Goal: Information Seeking & Learning: Learn about a topic

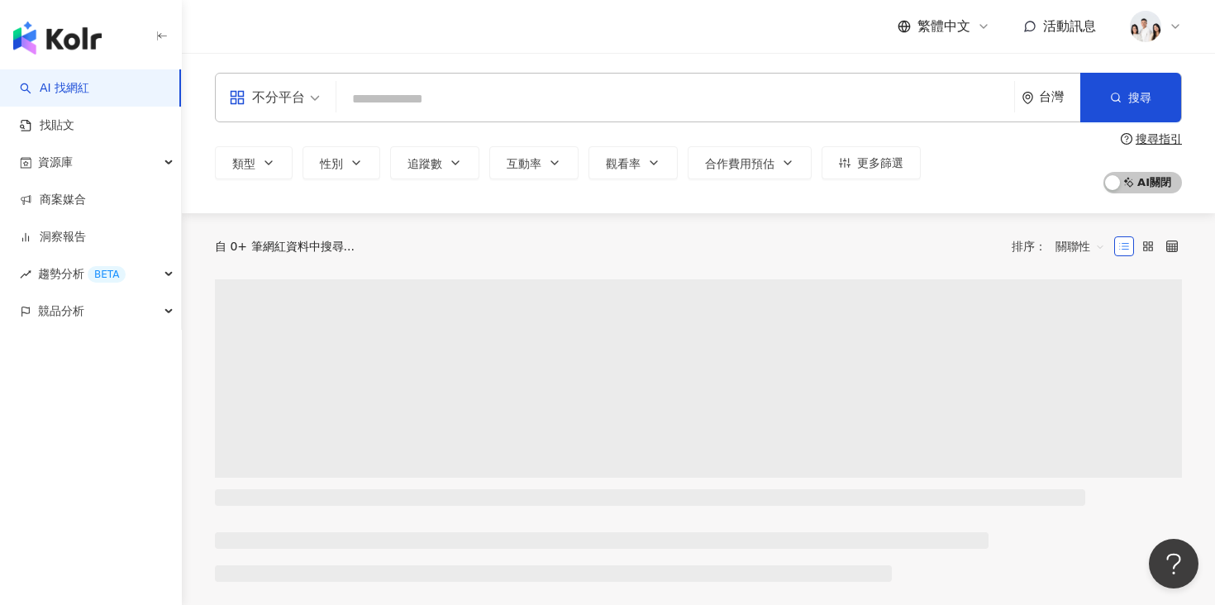
click at [435, 103] on input "search" at bounding box center [675, 99] width 665 height 31
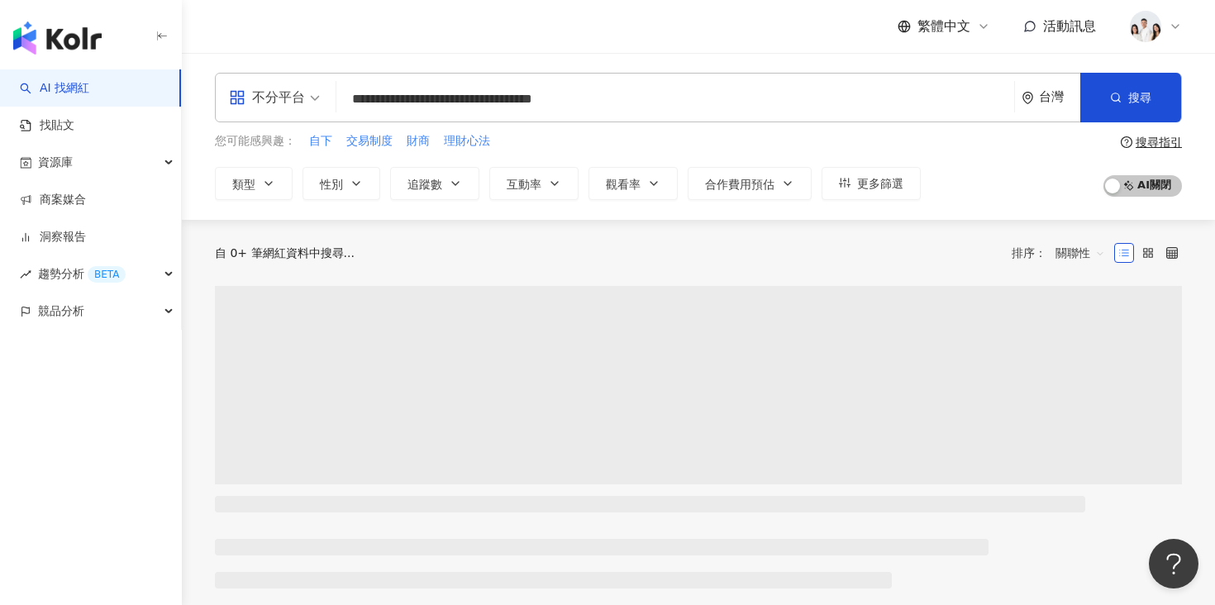
type input "**********"
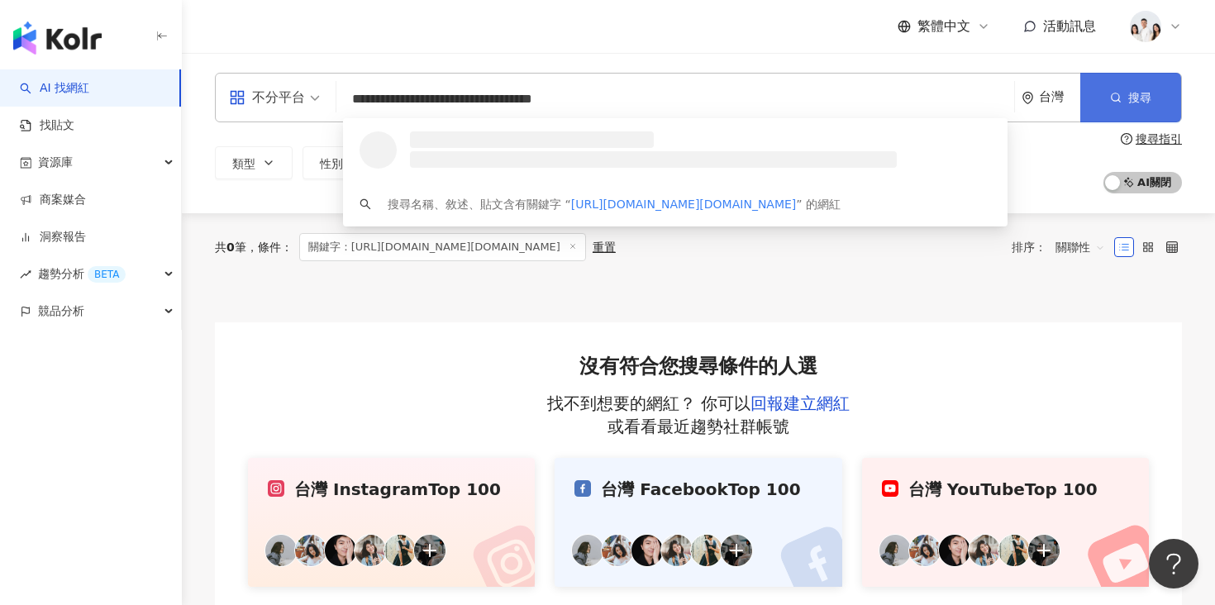
click at [1149, 98] on span "搜尋" at bounding box center [1140, 97] width 23 height 13
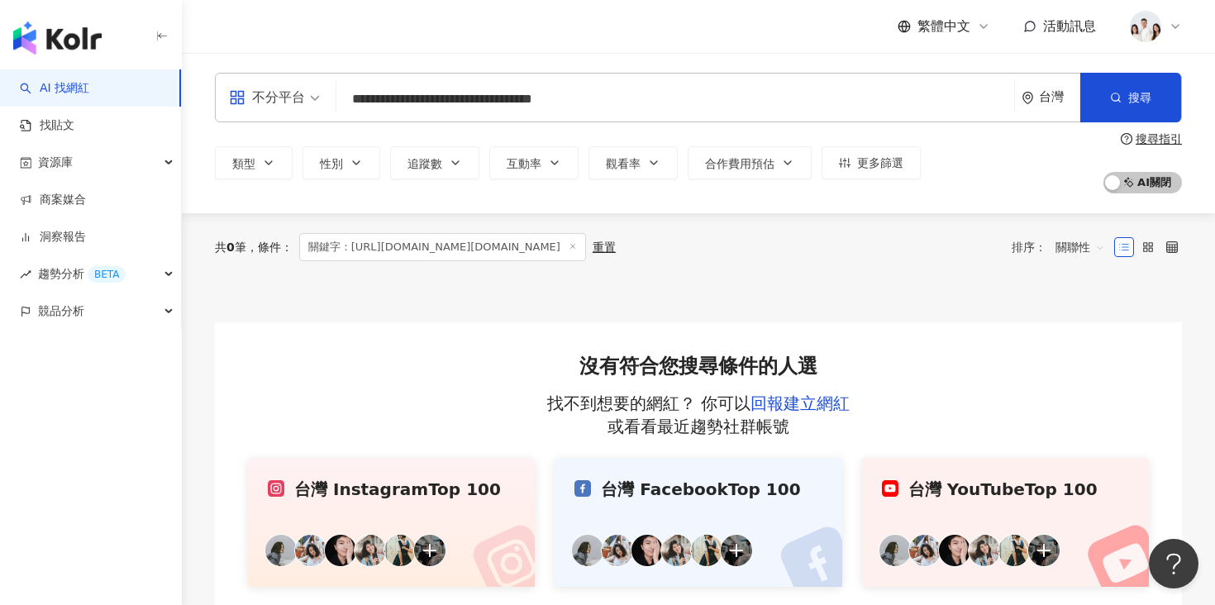
click at [752, 112] on input "**********" at bounding box center [675, 99] width 665 height 31
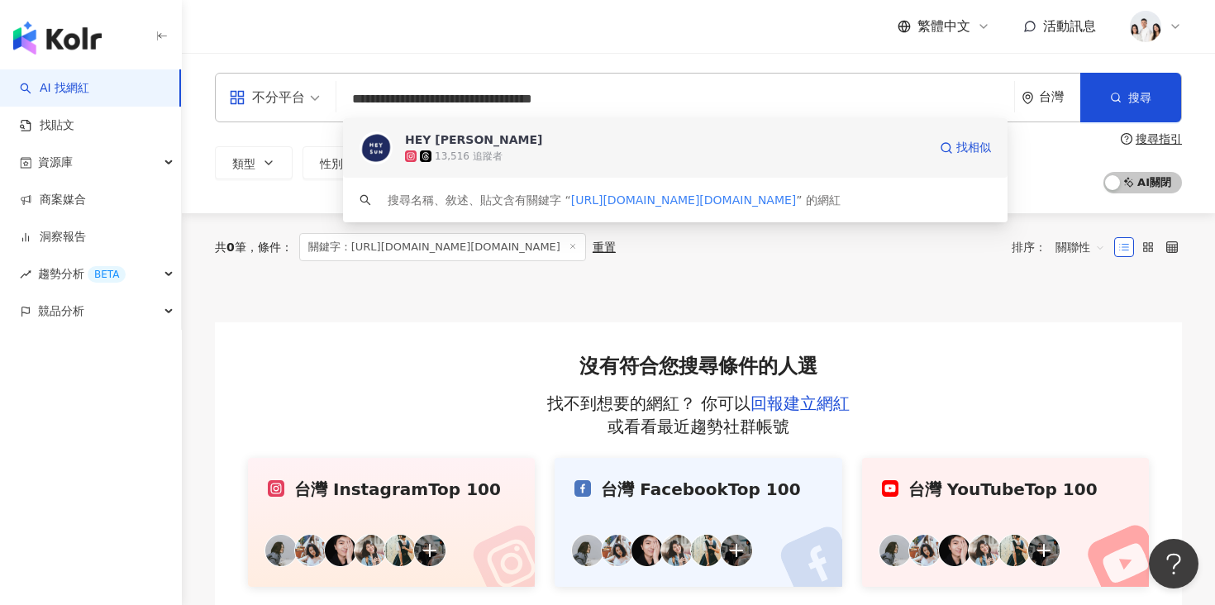
click at [623, 139] on span "HEY SUN" at bounding box center [666, 139] width 523 height 17
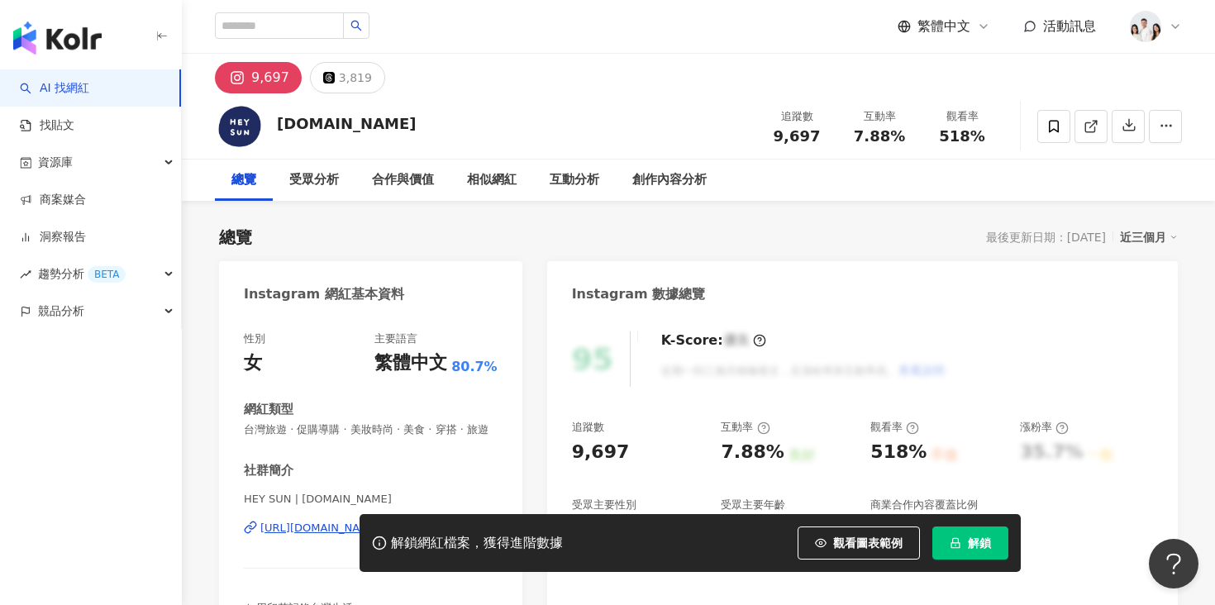
click at [985, 534] on button "解鎖" at bounding box center [971, 543] width 76 height 33
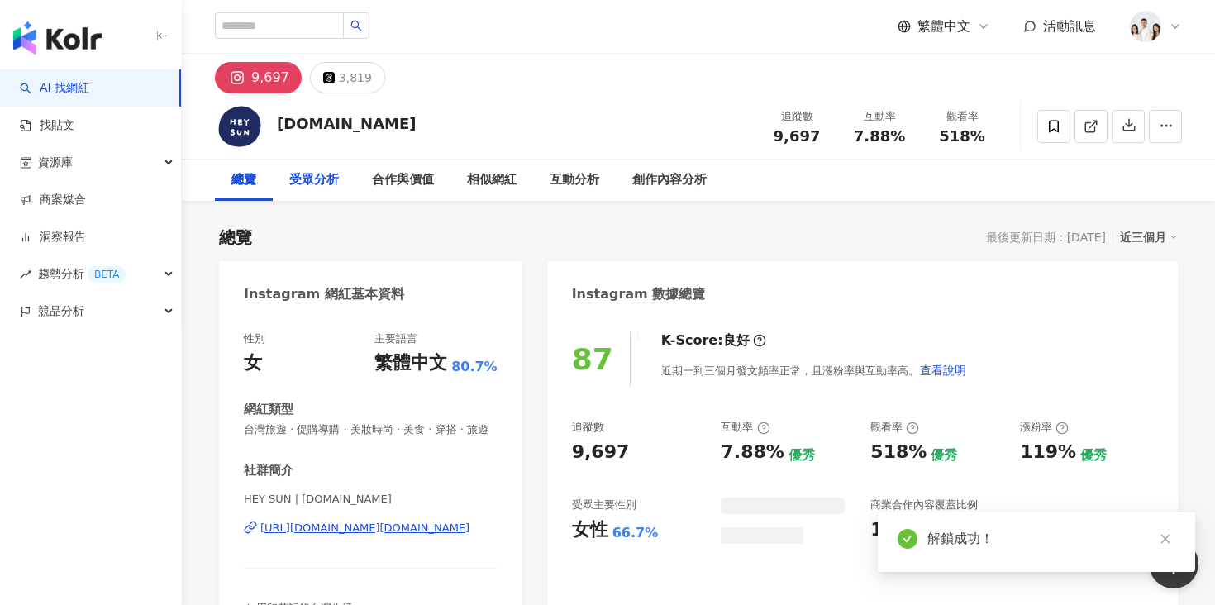
click at [316, 182] on div "受眾分析" at bounding box center [314, 180] width 50 height 20
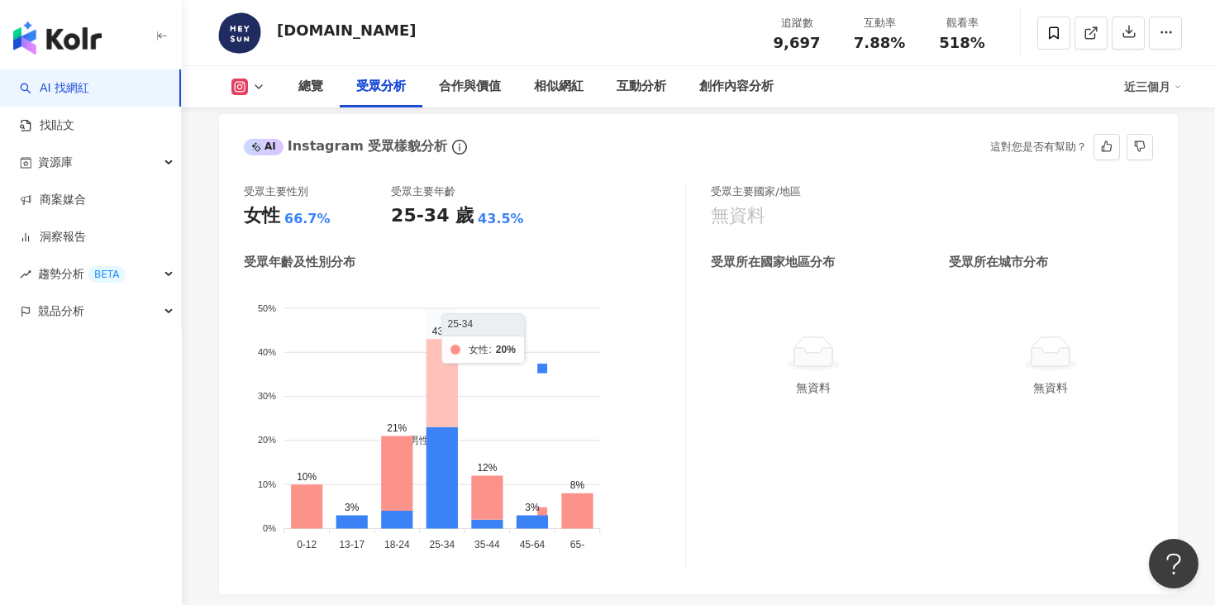
scroll to position [1469, 0]
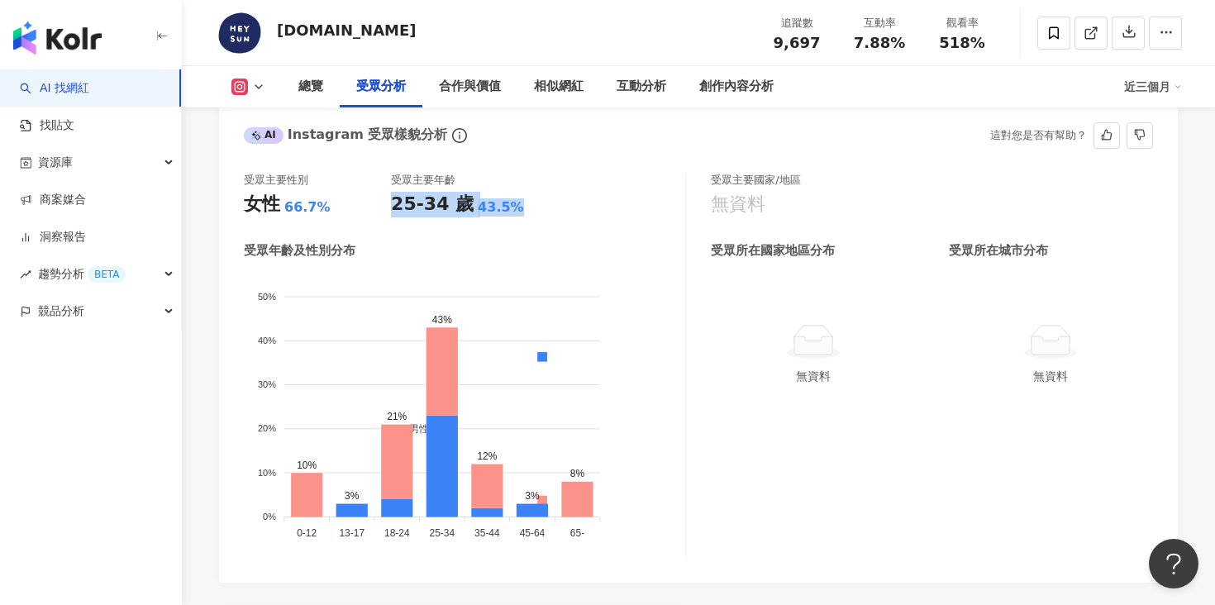
drag, startPoint x: 393, startPoint y: 204, endPoint x: 508, endPoint y: 204, distance: 115.8
click at [508, 204] on div "25-34 歲 43.5%" at bounding box center [464, 205] width 147 height 26
copy div "25-34 歲 43.5%"
drag, startPoint x: 323, startPoint y: 209, endPoint x: 248, endPoint y: 207, distance: 75.3
click at [248, 207] on div "女性 66.7%" at bounding box center [317, 205] width 147 height 26
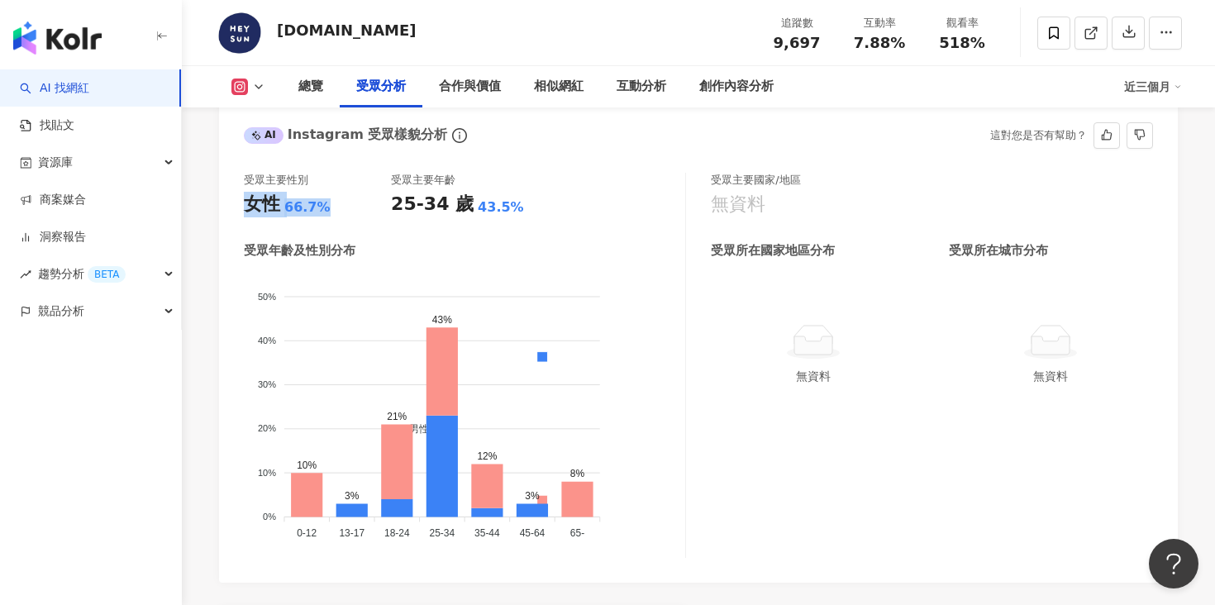
copy div "女性 66.7%"
drag, startPoint x: 503, startPoint y: 537, endPoint x: 467, endPoint y: 534, distance: 35.6
click at [467, 534] on foreignobject "男性 女性" at bounding box center [465, 409] width 442 height 275
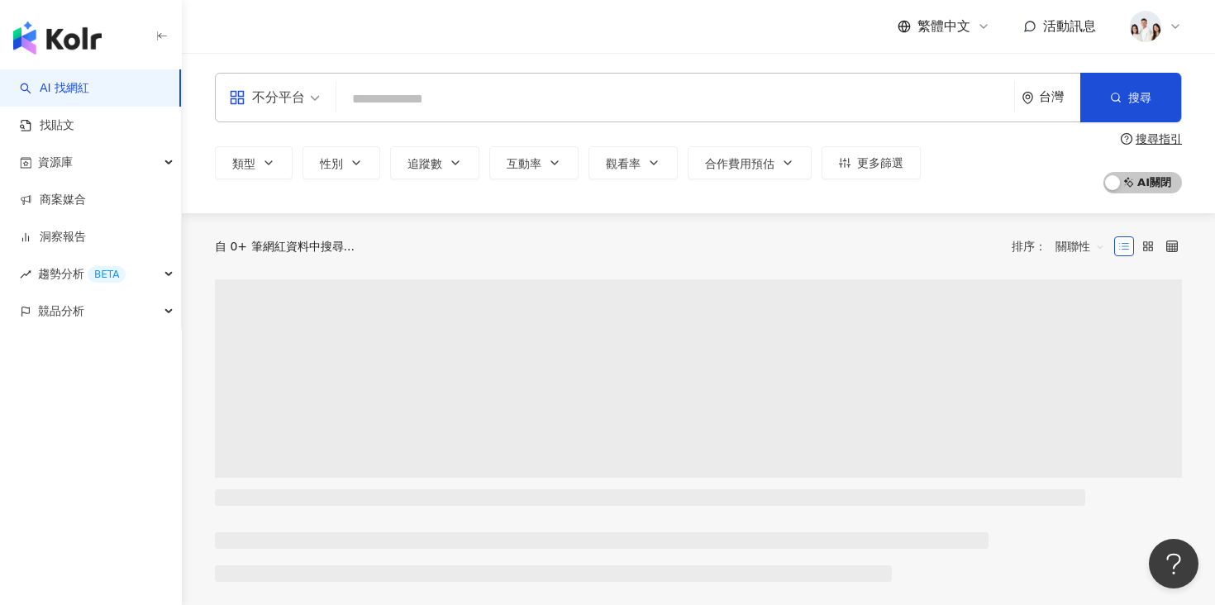
click at [560, 86] on input "search" at bounding box center [675, 99] width 665 height 31
type input "**********"
click at [663, 105] on input "**********" at bounding box center [675, 99] width 665 height 31
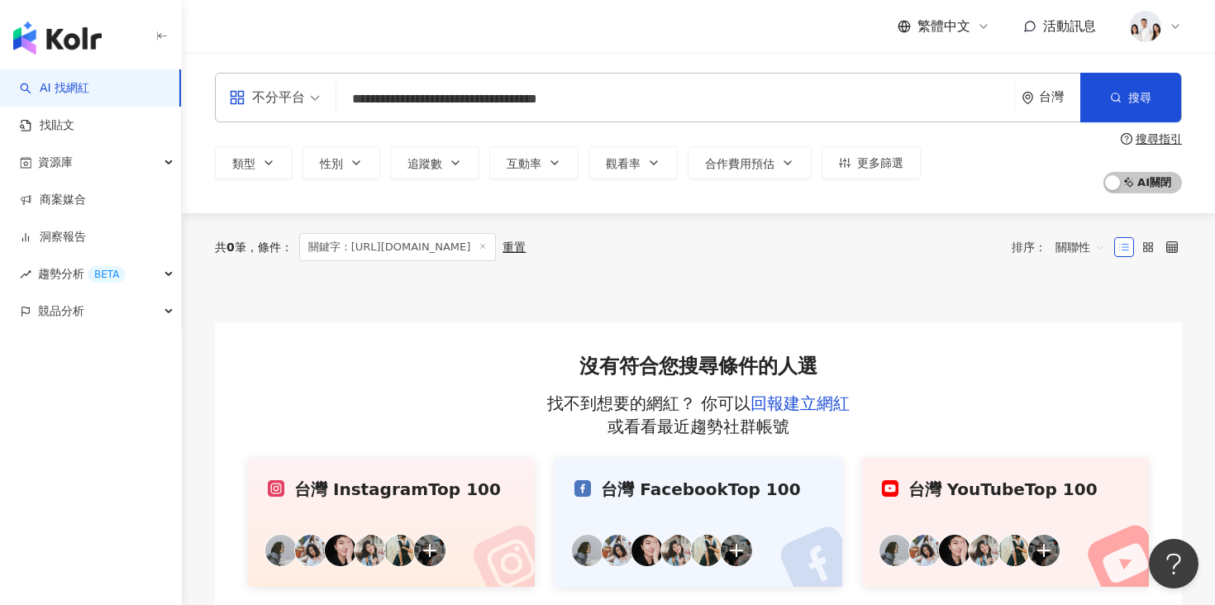
drag, startPoint x: 663, startPoint y: 105, endPoint x: 345, endPoint y: 102, distance: 318.3
click at [345, 102] on input "**********" at bounding box center [675, 99] width 665 height 31
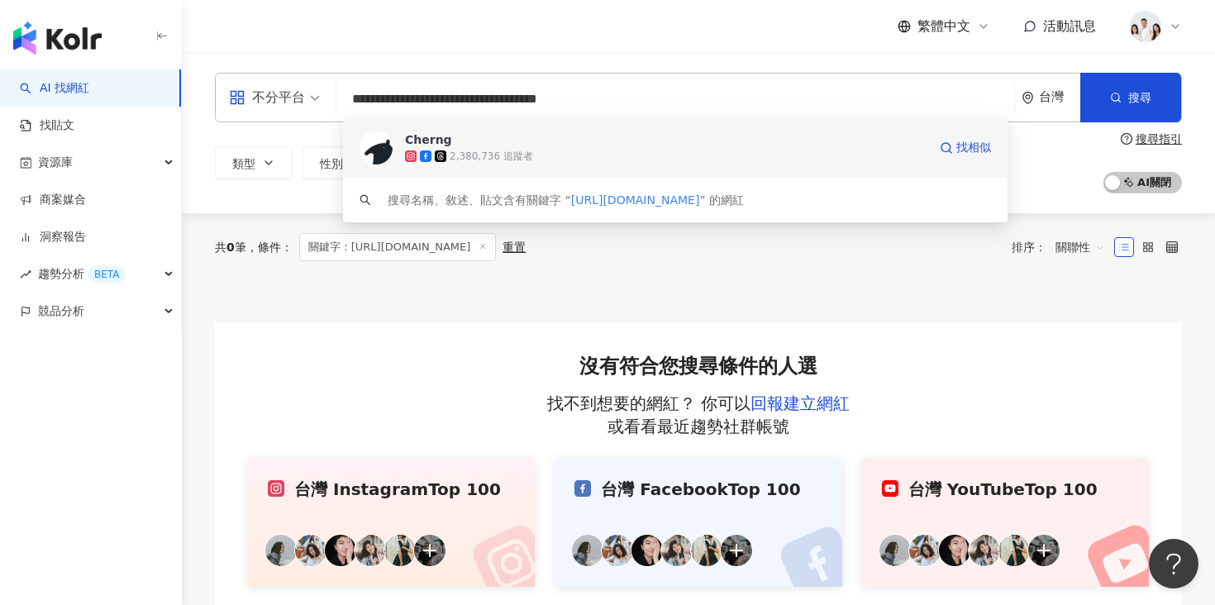
click at [541, 165] on div "Cherng 2,380,736 追蹤者 找相似" at bounding box center [675, 148] width 665 height 60
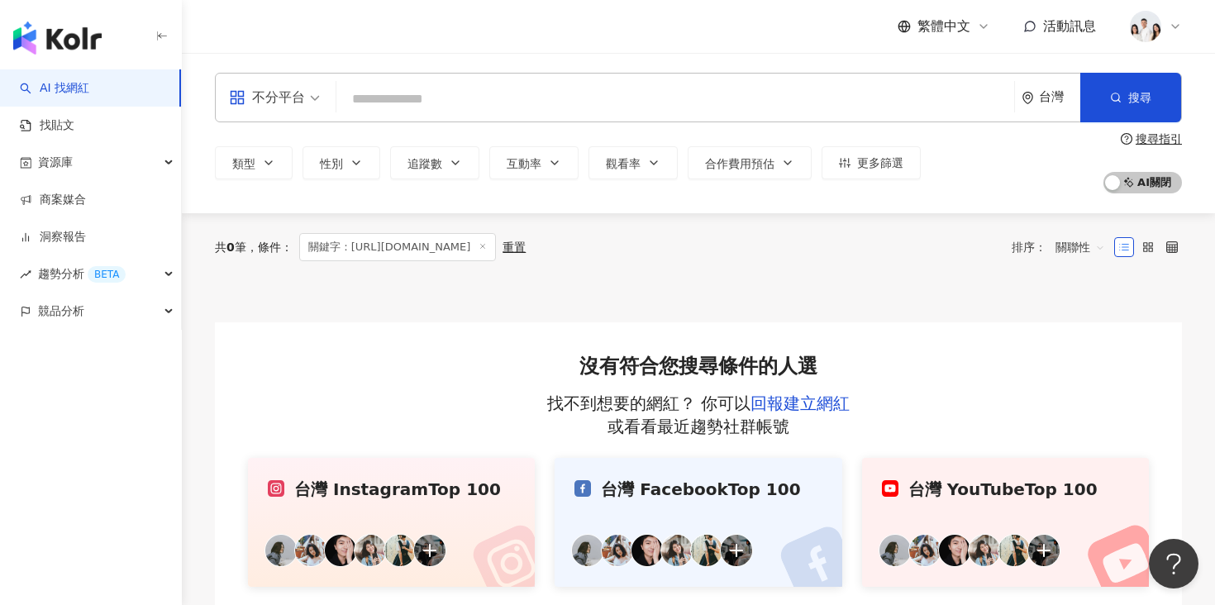
click at [418, 106] on input "search" at bounding box center [675, 99] width 665 height 31
paste input "**********"
type input "**********"
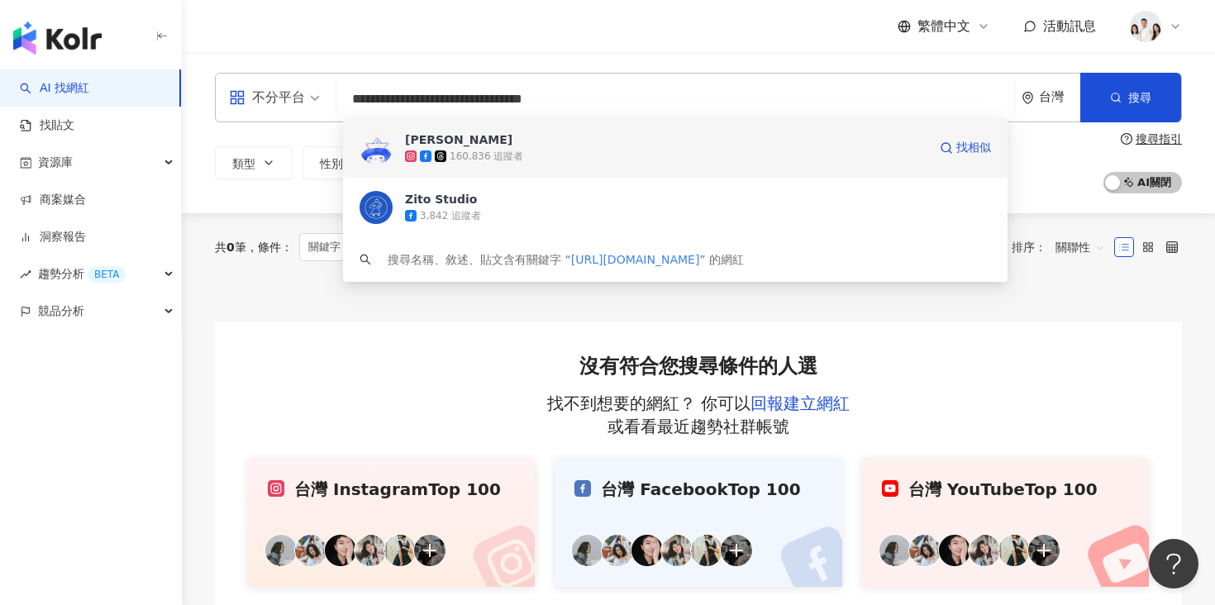
click at [471, 140] on span "許匡匡" at bounding box center [666, 139] width 523 height 17
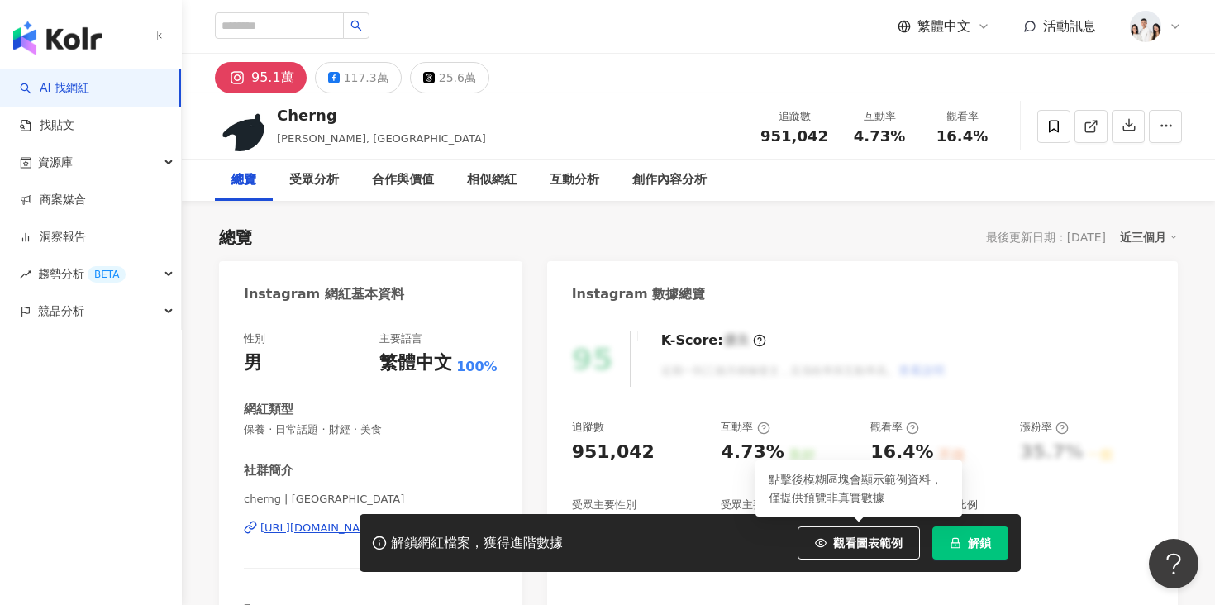
click at [994, 547] on button "解鎖" at bounding box center [971, 543] width 76 height 33
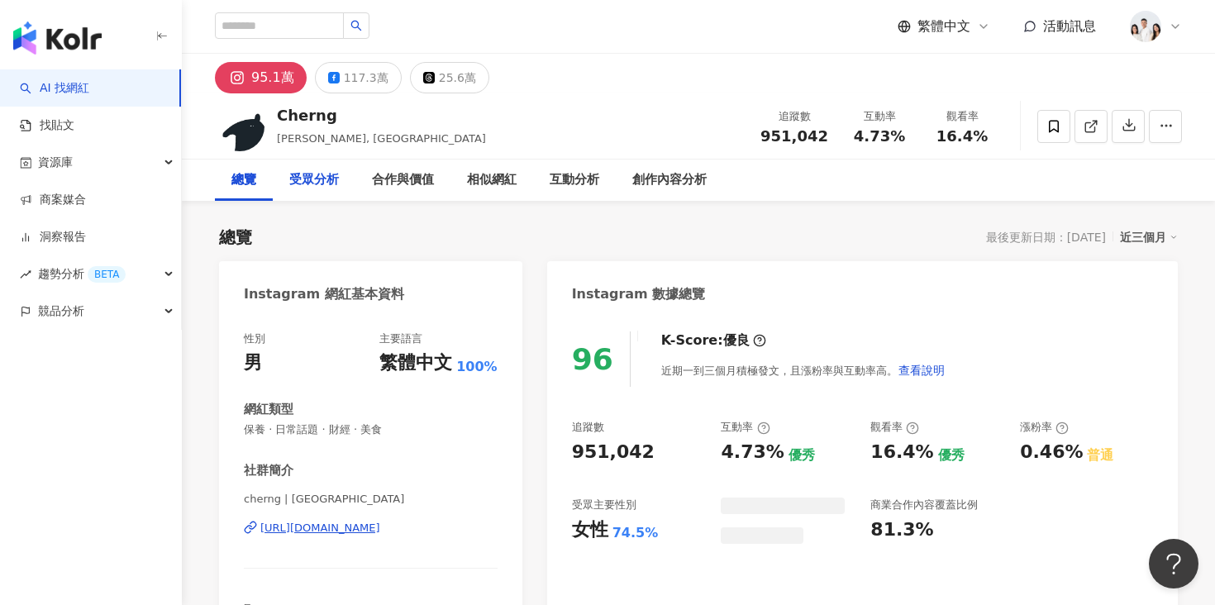
click at [332, 176] on div "受眾分析" at bounding box center [314, 180] width 50 height 20
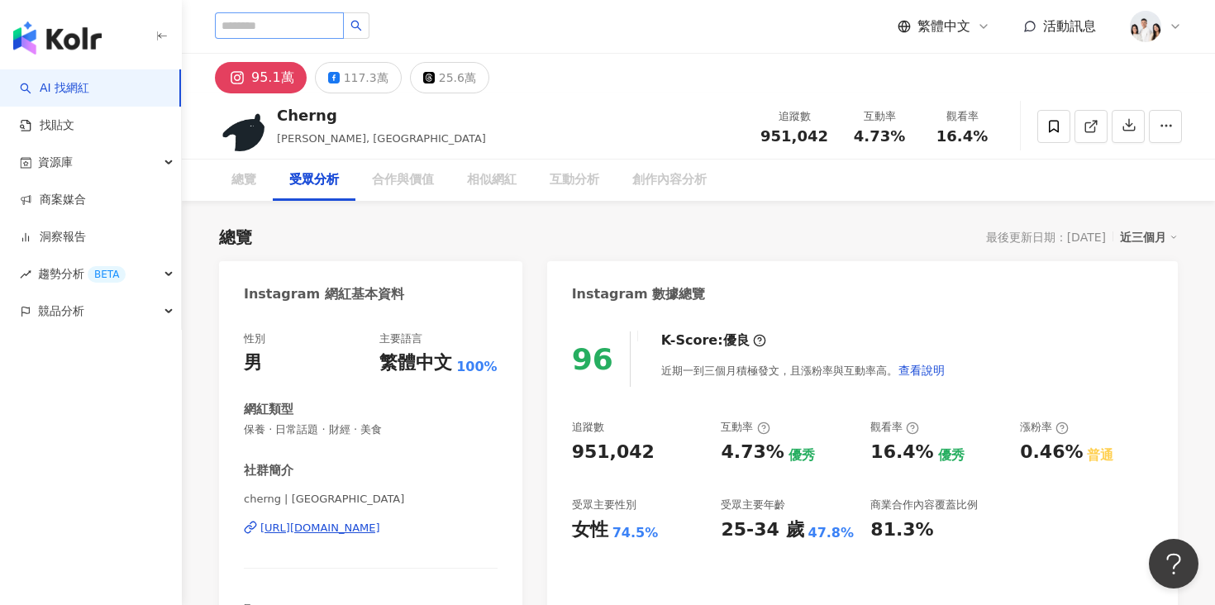
scroll to position [1397, 0]
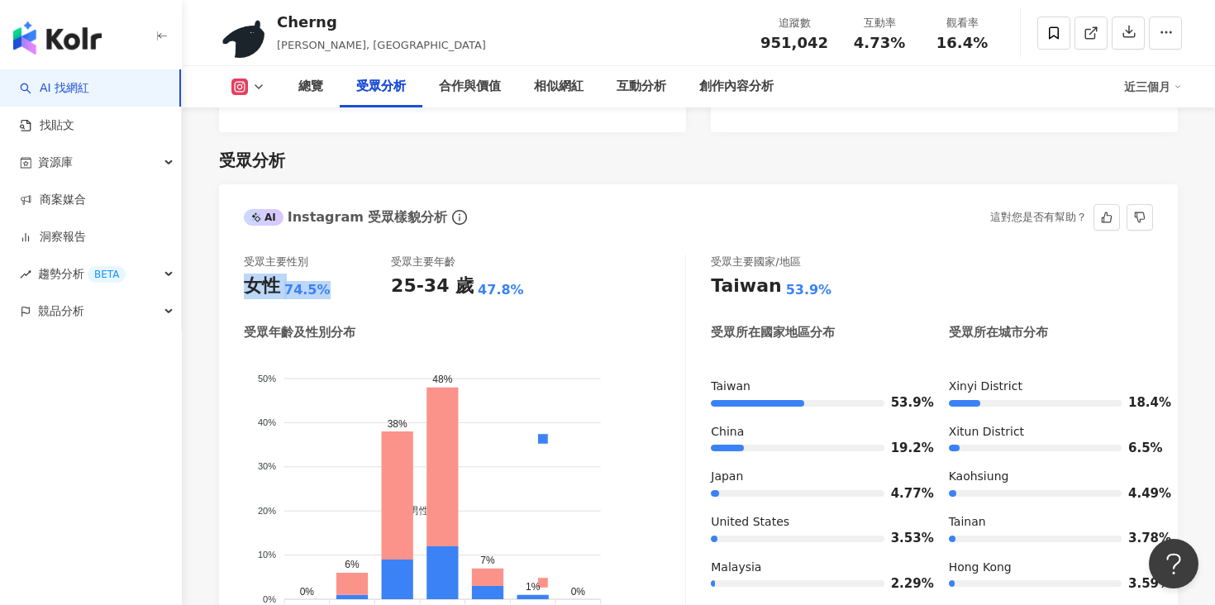
drag, startPoint x: 329, startPoint y: 269, endPoint x: 234, endPoint y: 269, distance: 95.1
click at [233, 269] on div "受眾主要性別 女性 74.5% 受眾主要年齡 25-34 歲 47.8% 受眾年齡及性別分布 男性 女性 50% 50% 40% 40% 30% 30% 20…" at bounding box center [698, 451] width 959 height 427
copy div "女性 74.5%"
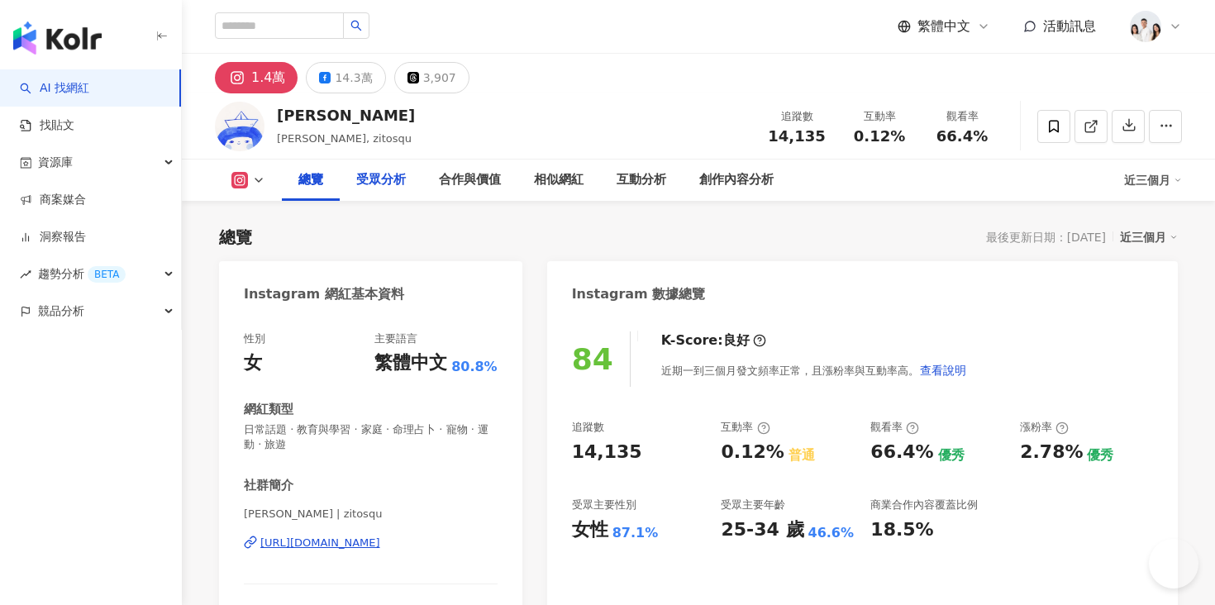
click at [388, 185] on div "總覽 受眾分析 合作與價值 相似網紅 互動分析 創作內容分析" at bounding box center [536, 180] width 508 height 41
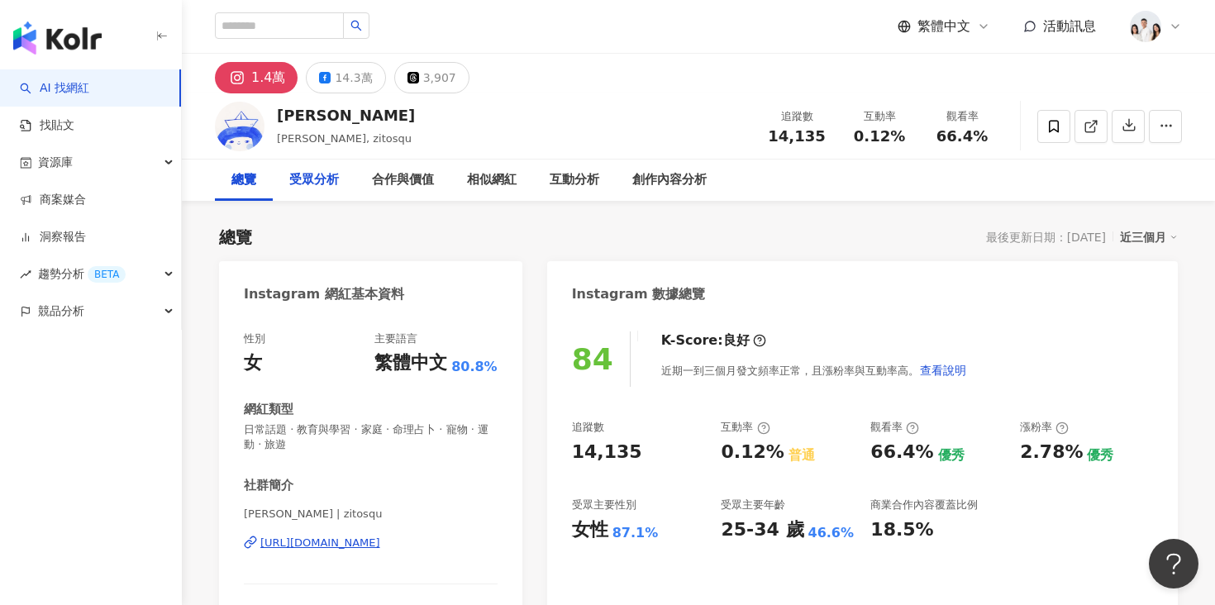
click at [322, 184] on div "受眾分析" at bounding box center [314, 180] width 50 height 20
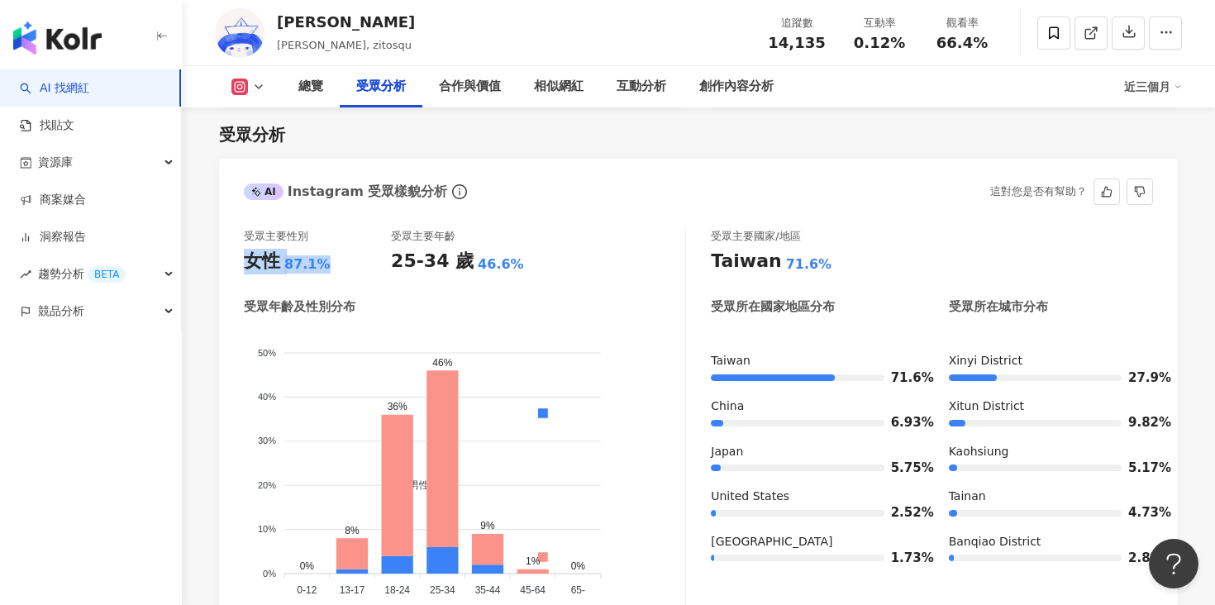
drag, startPoint x: 322, startPoint y: 266, endPoint x: 246, endPoint y: 261, distance: 76.2
click at [246, 261] on div "女性 87.1%" at bounding box center [317, 262] width 147 height 26
copy div "女性 87.1%"
drag, startPoint x: 394, startPoint y: 259, endPoint x: 510, endPoint y: 258, distance: 116.6
click at [510, 258] on div "25-34 歲 46.6%" at bounding box center [464, 262] width 147 height 26
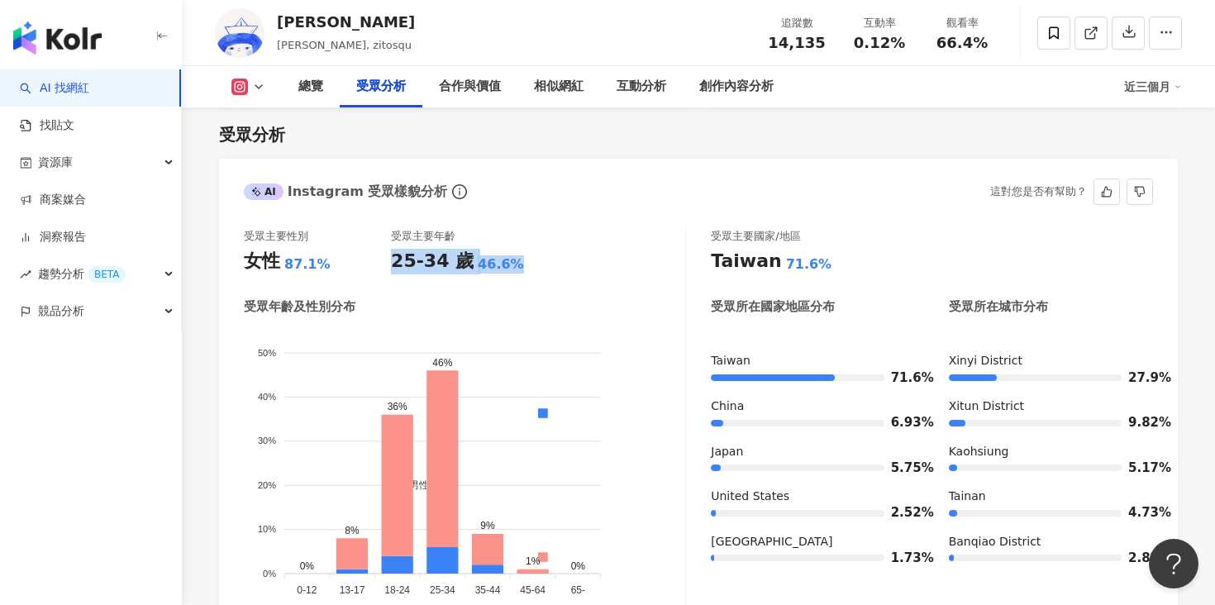
copy div "25-34 歲 46.6%"
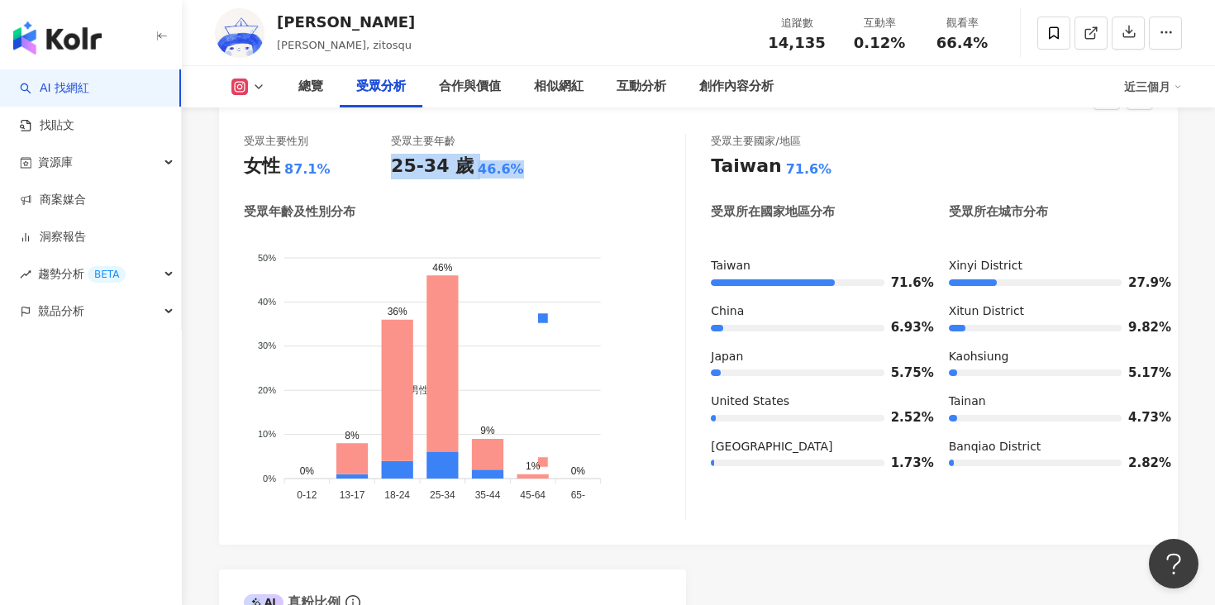
scroll to position [1495, 0]
